Goal: Find specific page/section: Locate a particular part of the current website

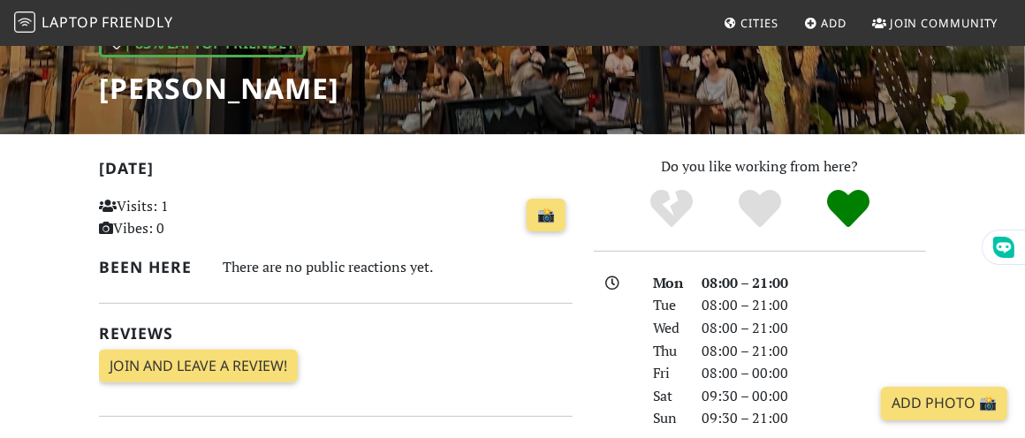
scroll to position [265, 0]
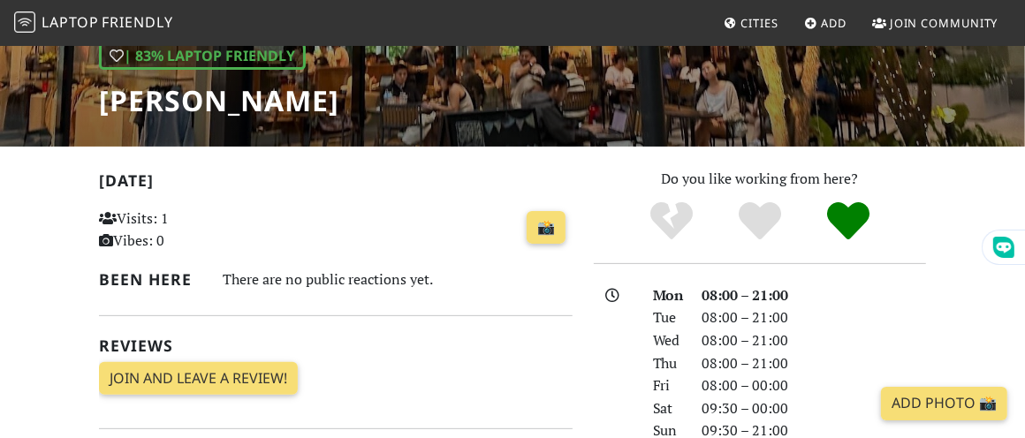
click at [366, 272] on div "There are no public reactions yet." at bounding box center [398, 280] width 350 height 26
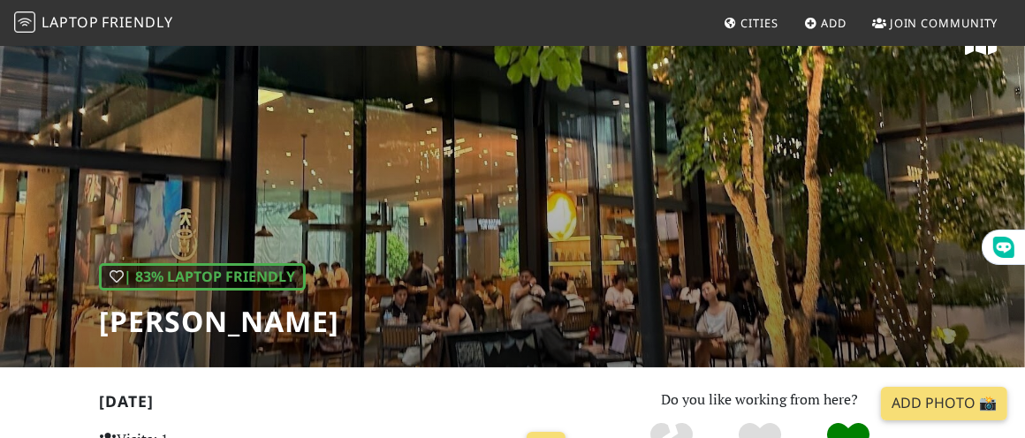
scroll to position [0, 0]
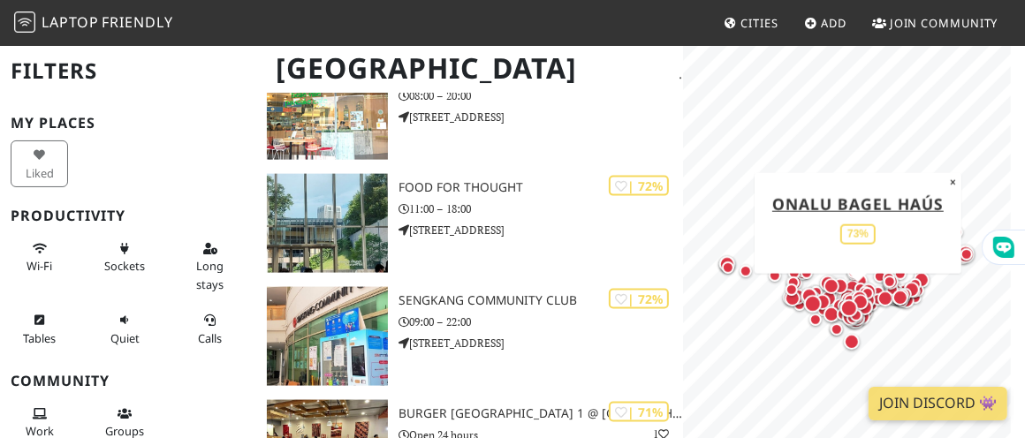
scroll to position [5658, 0]
